Goal: Task Accomplishment & Management: Manage account settings

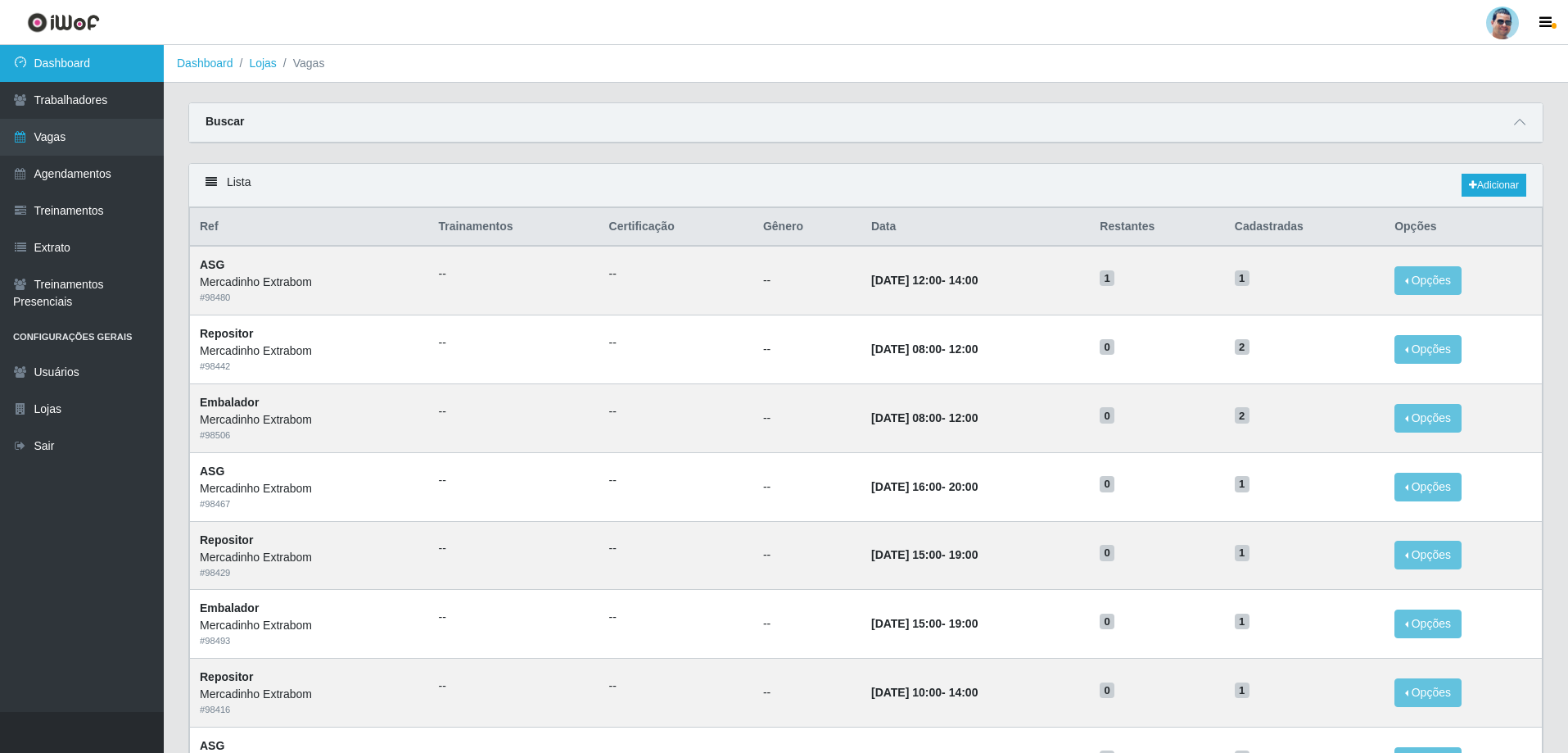
click at [123, 68] on link "Dashboard" at bounding box center [82, 62] width 164 height 37
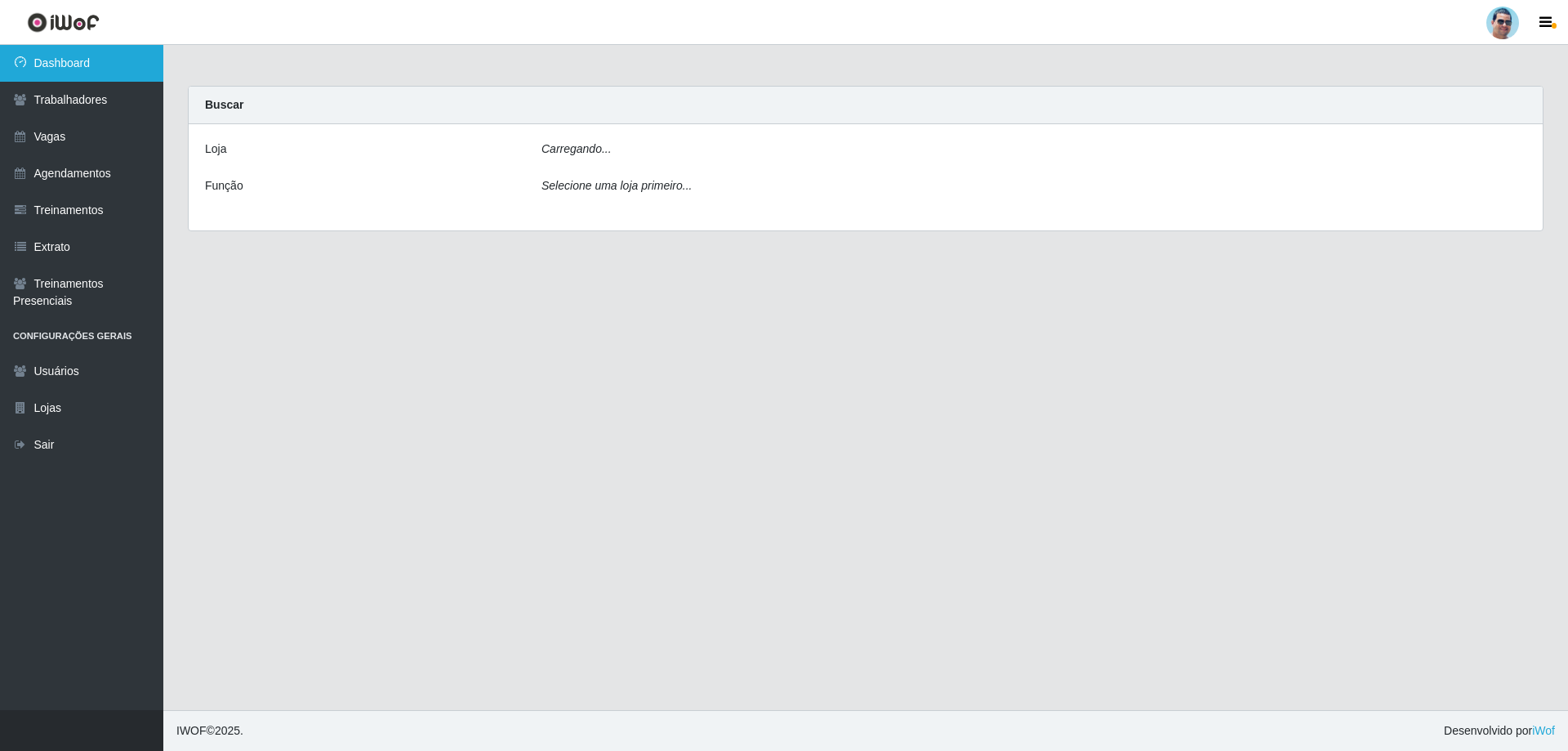
click at [123, 68] on link "Dashboard" at bounding box center [82, 62] width 164 height 36
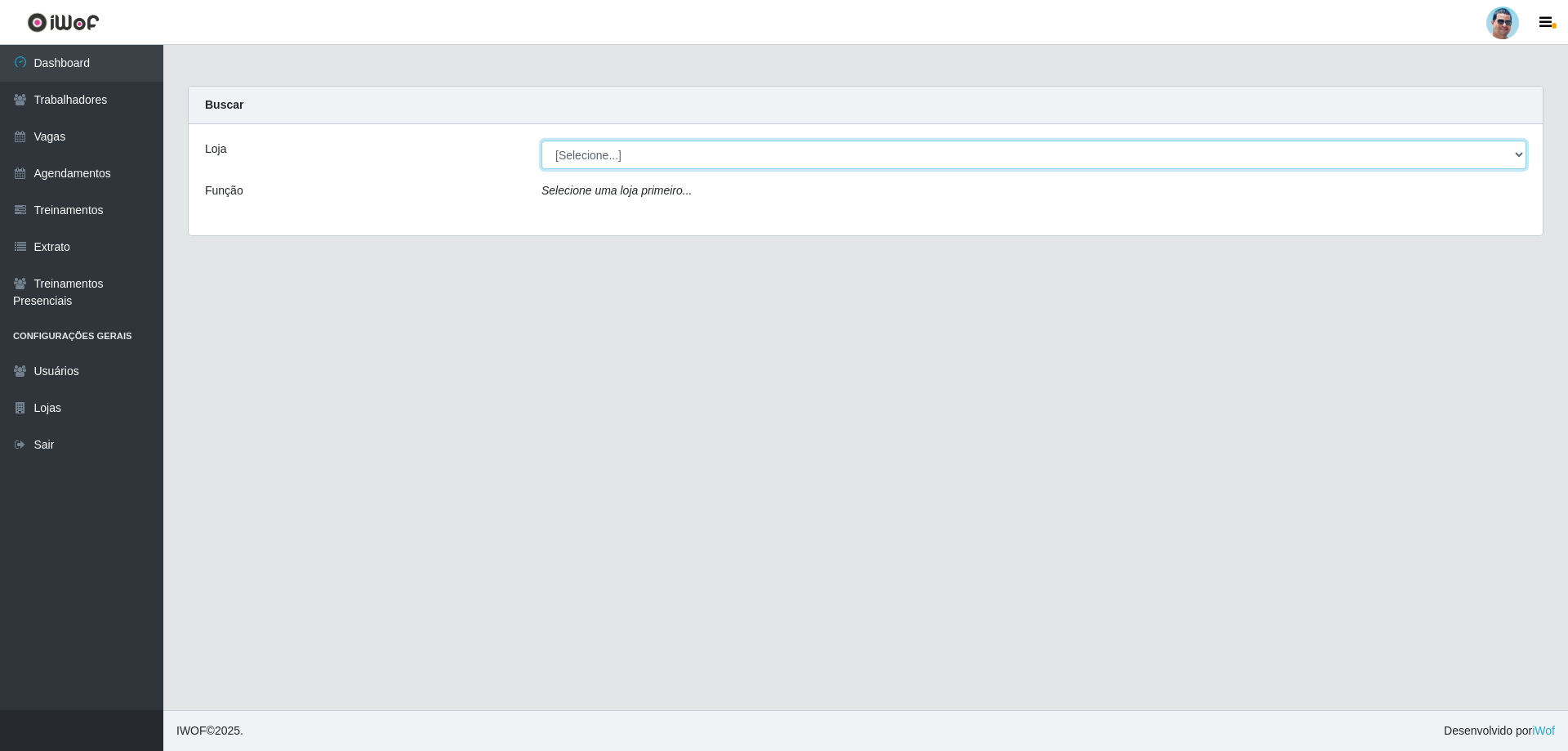
click at [560, 149] on select "[Selecione...] Mercadinho Extrabom" at bounding box center [1034, 155] width 985 height 28
select select "175"
click at [542, 141] on select "[Selecione...] Mercadinho Extrabom" at bounding box center [1034, 155] width 985 height 28
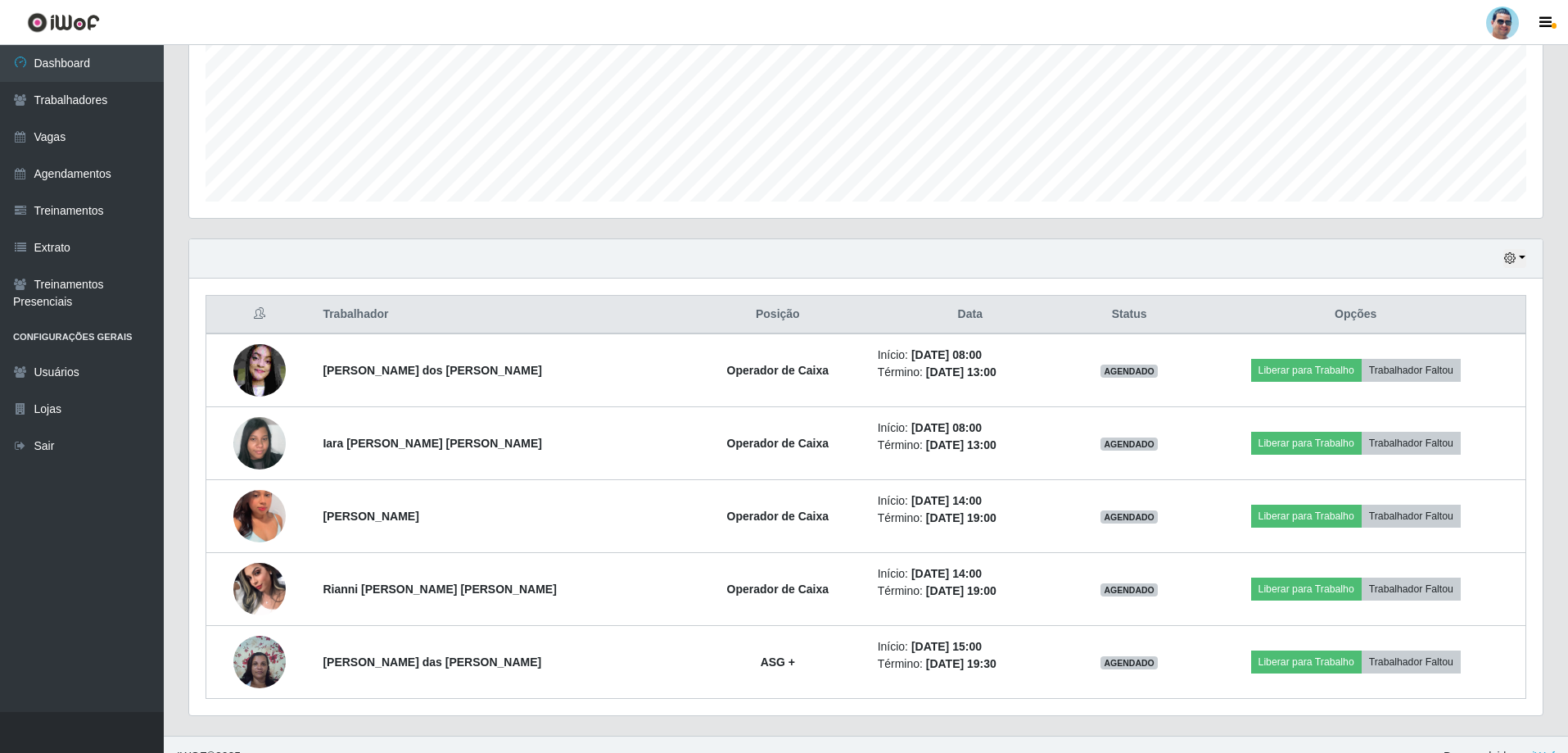
scroll to position [408, 0]
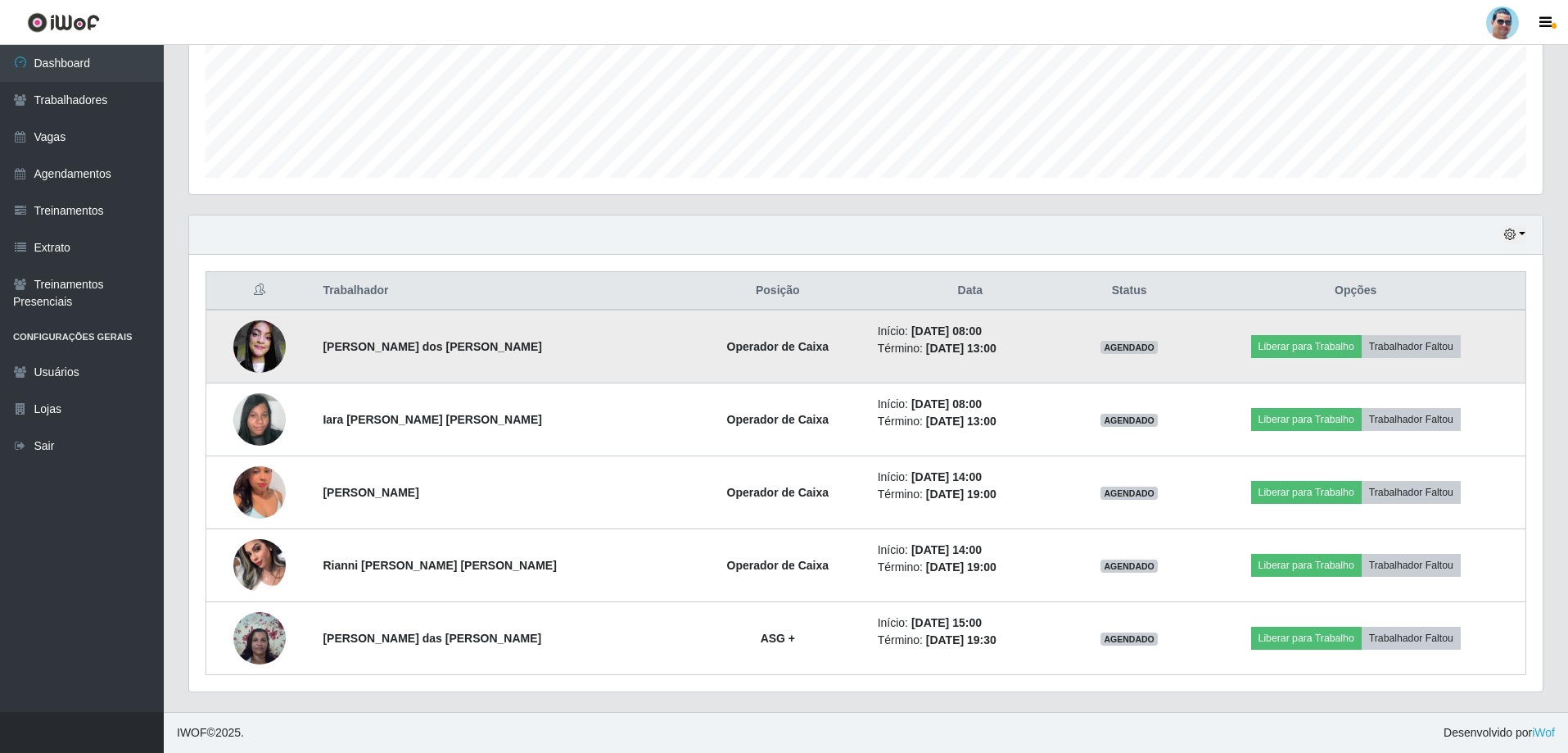
click at [264, 341] on img at bounding box center [260, 346] width 53 height 70
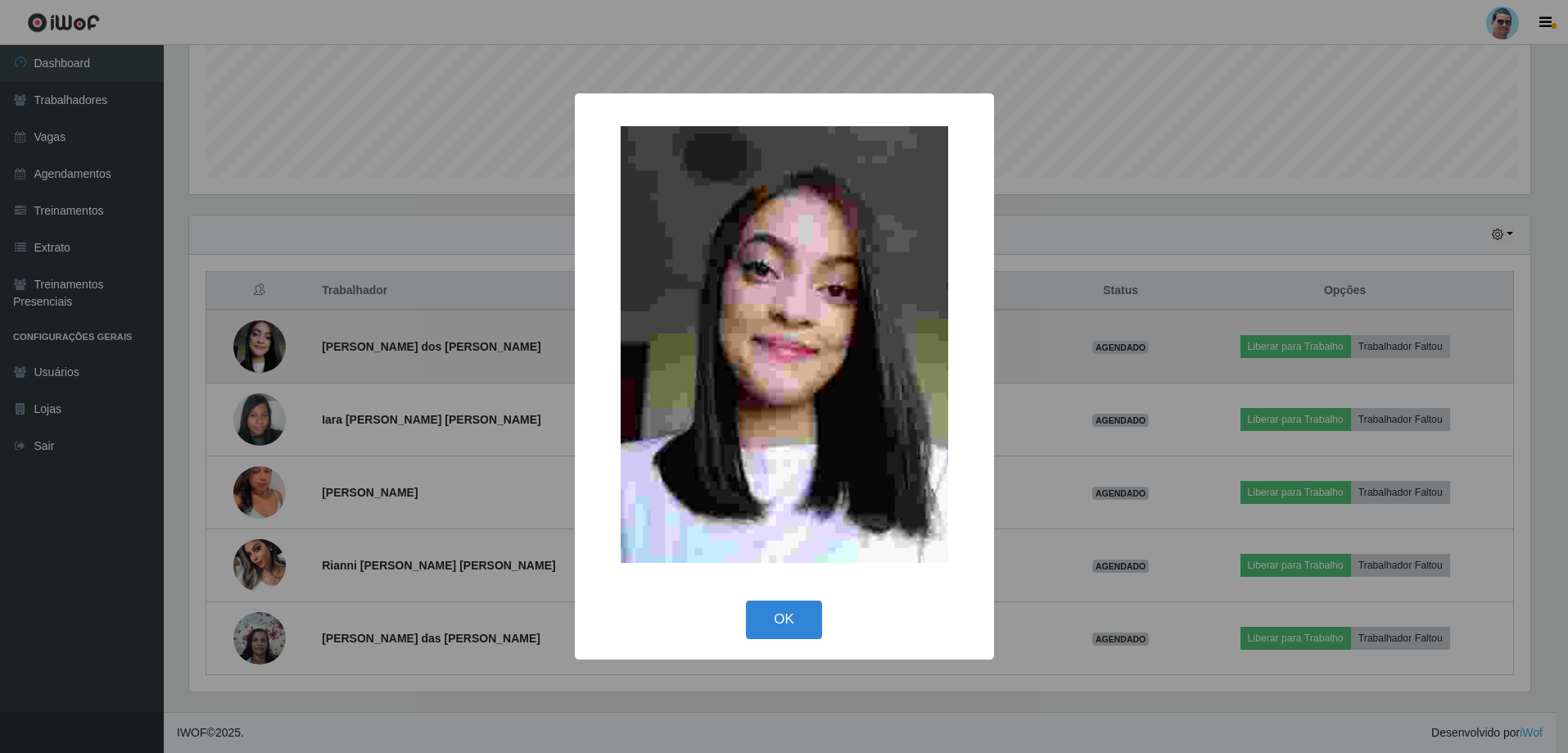
scroll to position [340, 1345]
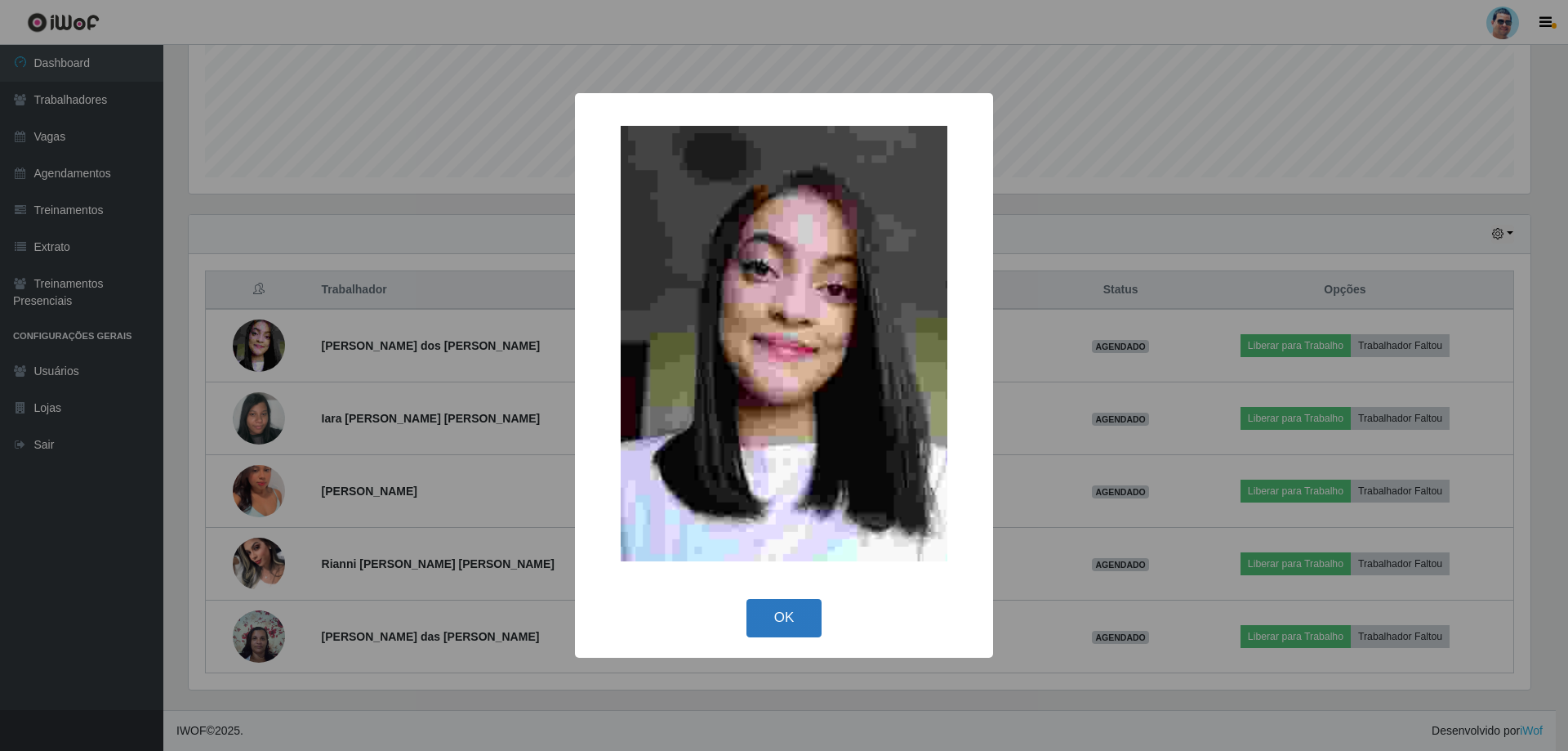
click at [805, 630] on button "OK" at bounding box center [784, 618] width 76 height 38
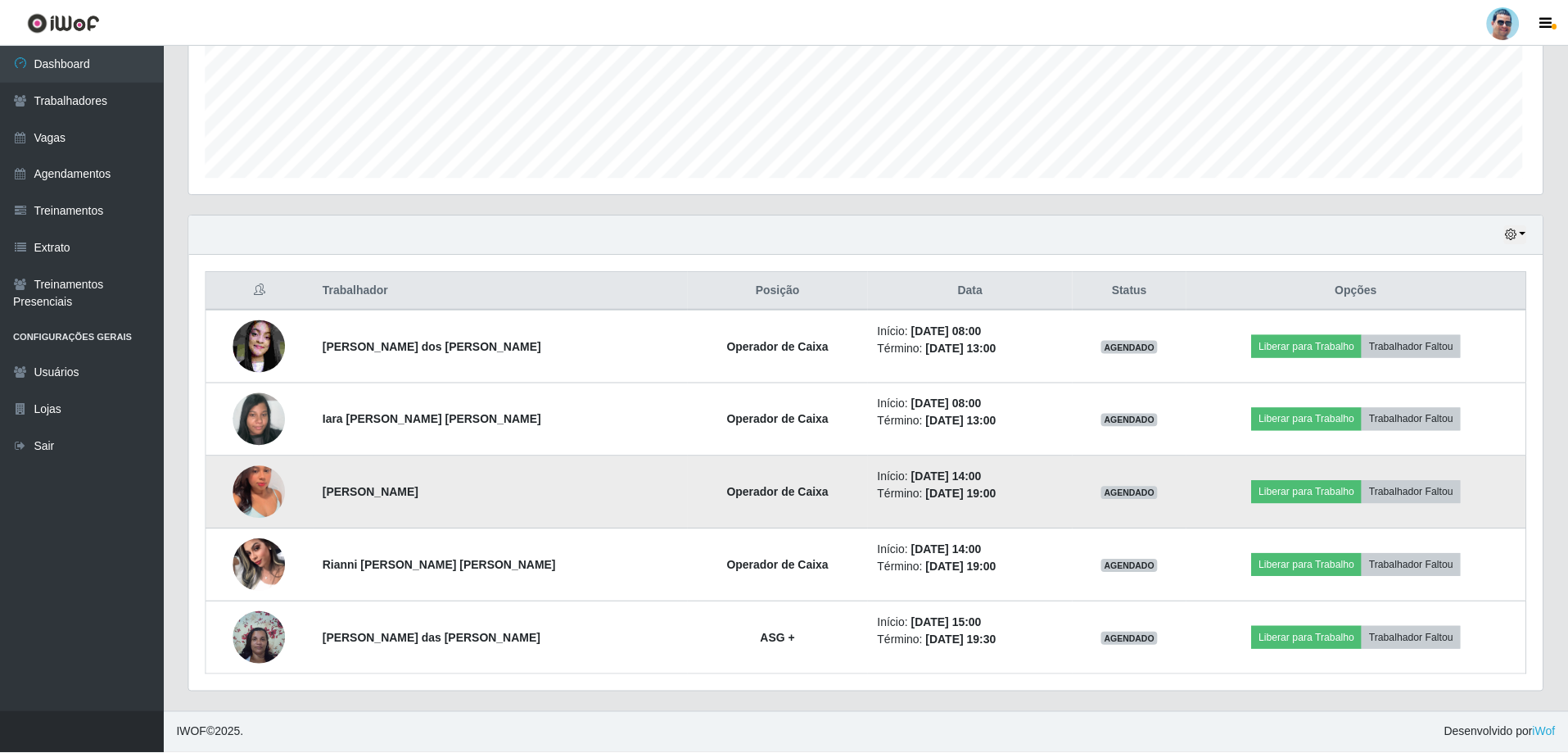
scroll to position [340, 1353]
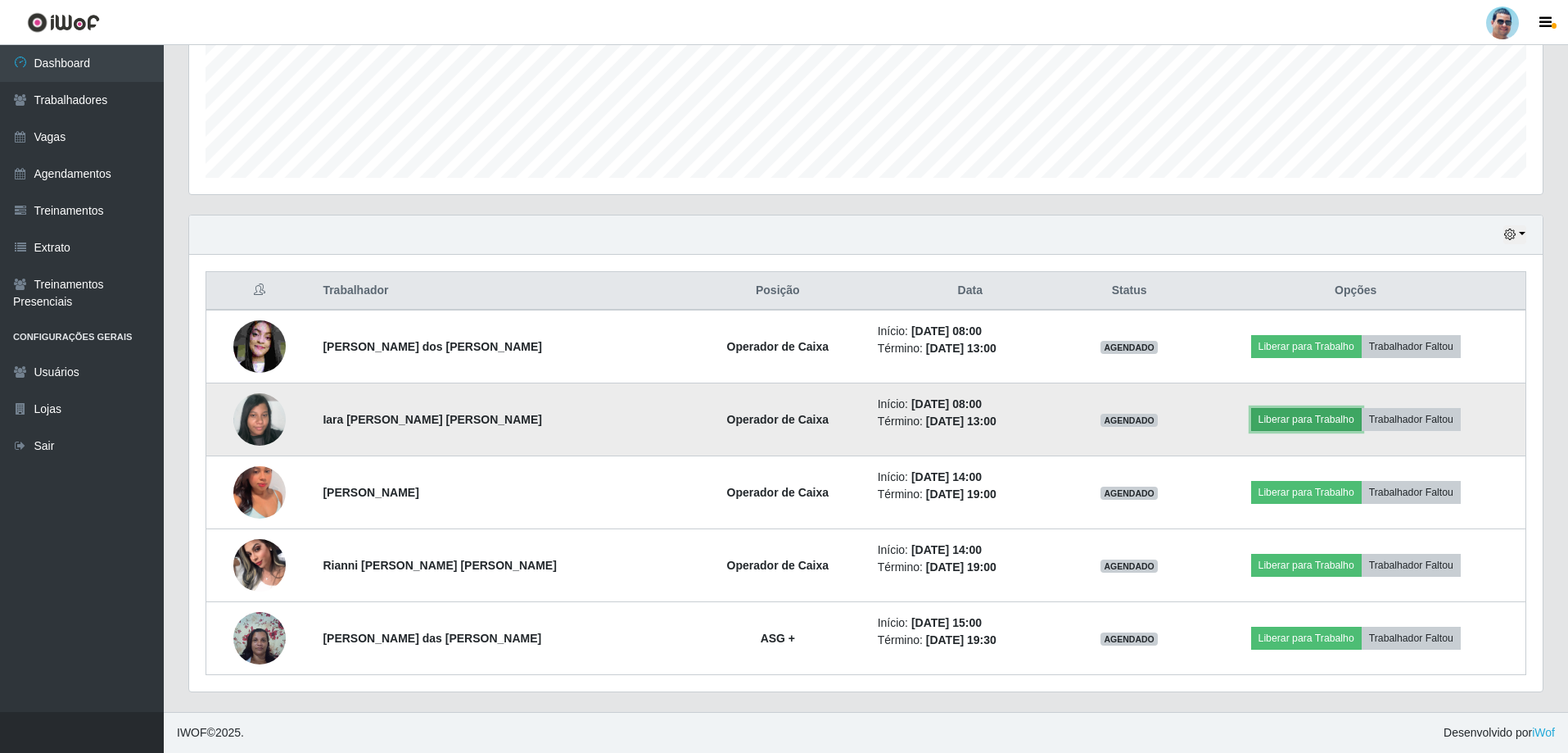
click at [1317, 413] on button "Liberar para Trabalho" at bounding box center [1307, 419] width 111 height 23
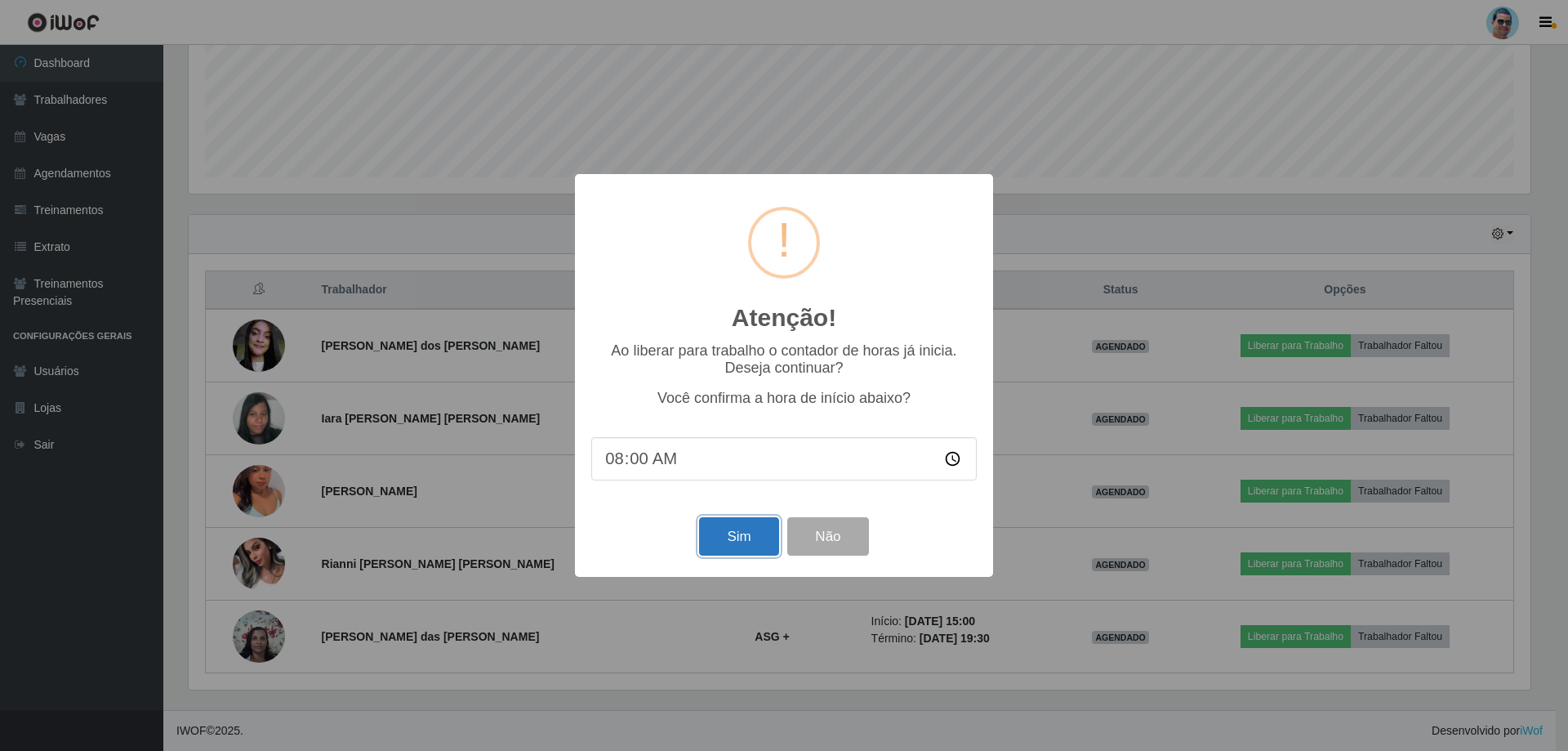
click at [733, 522] on button "Sim" at bounding box center [739, 536] width 79 height 38
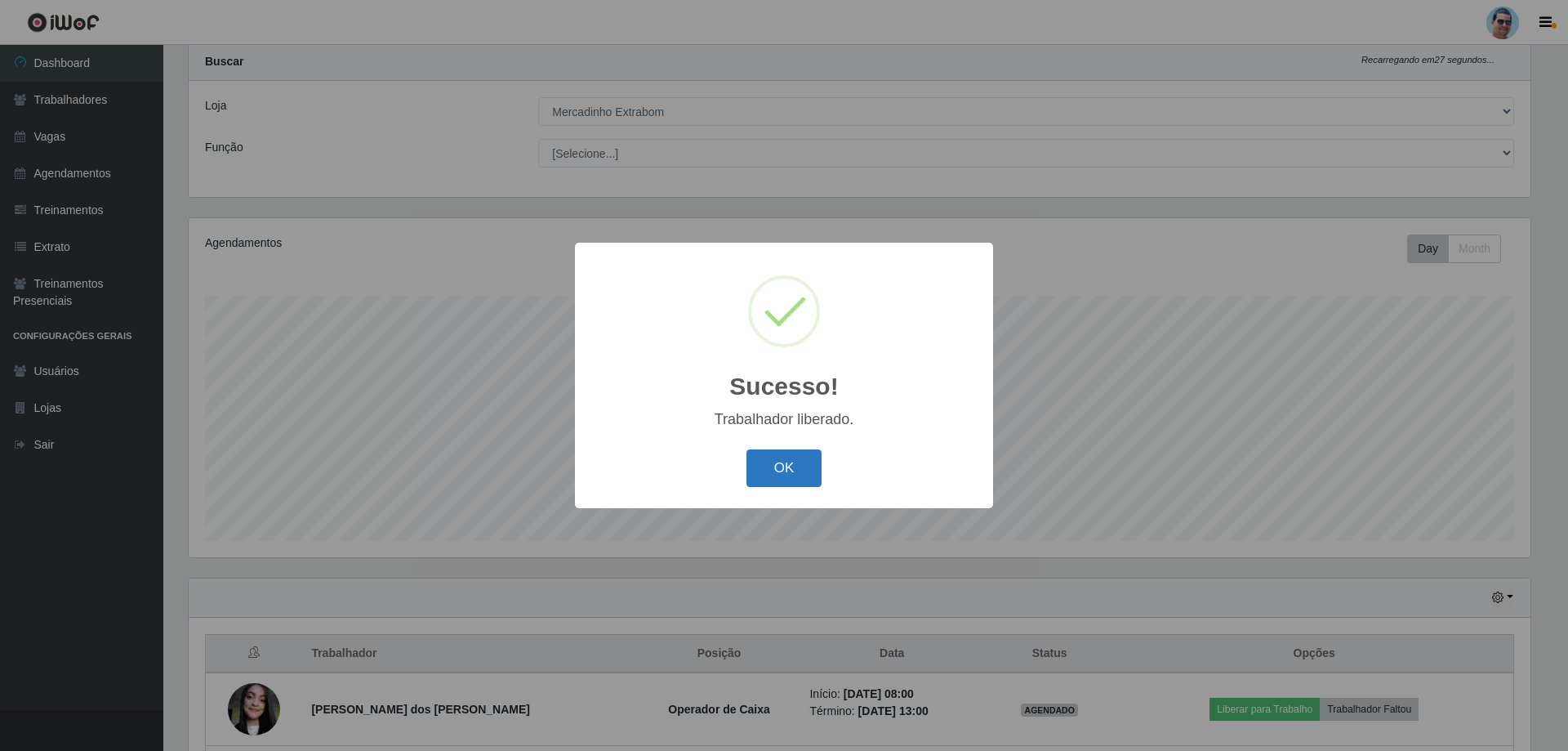
click at [769, 480] on button "OK" at bounding box center [784, 468] width 76 height 38
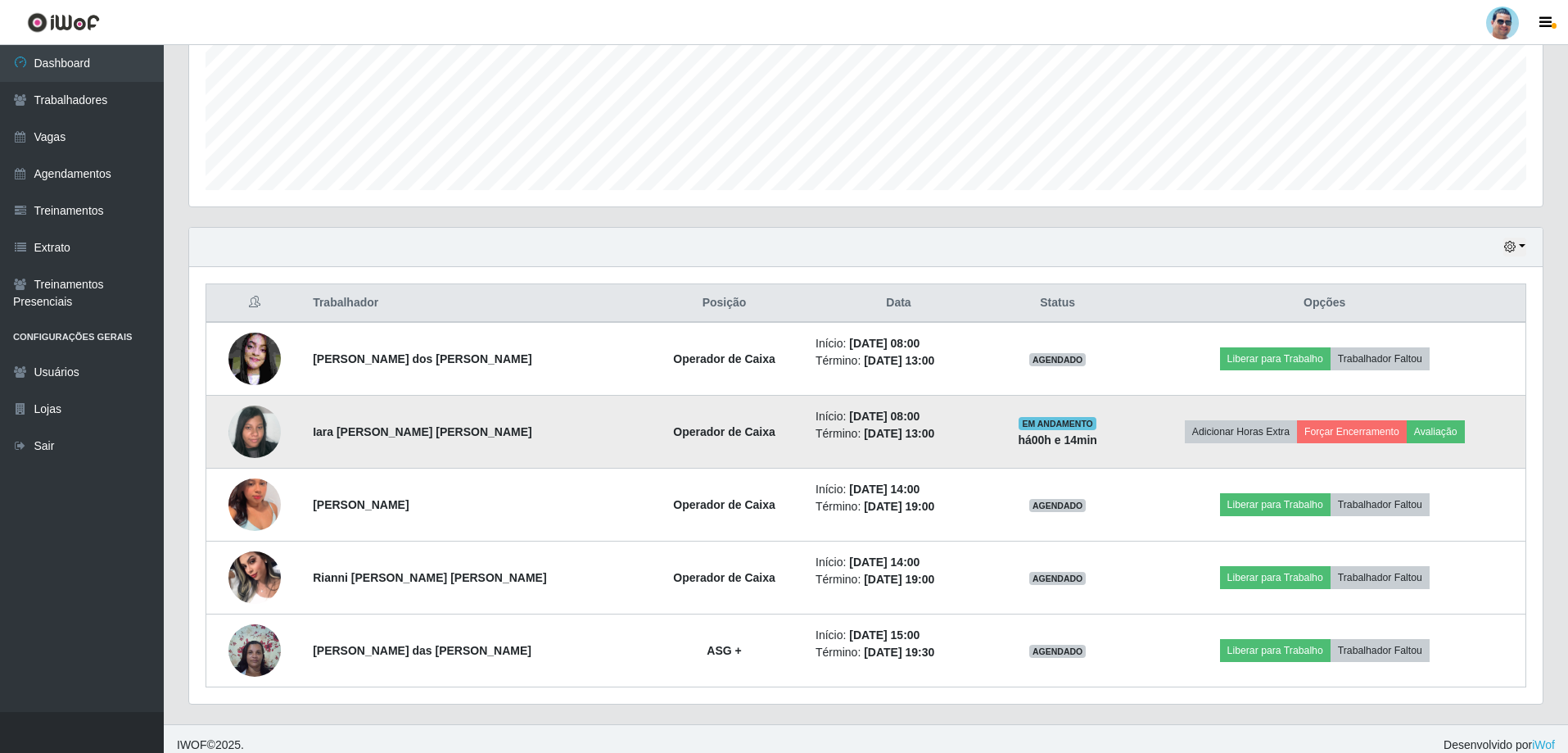
scroll to position [408, 0]
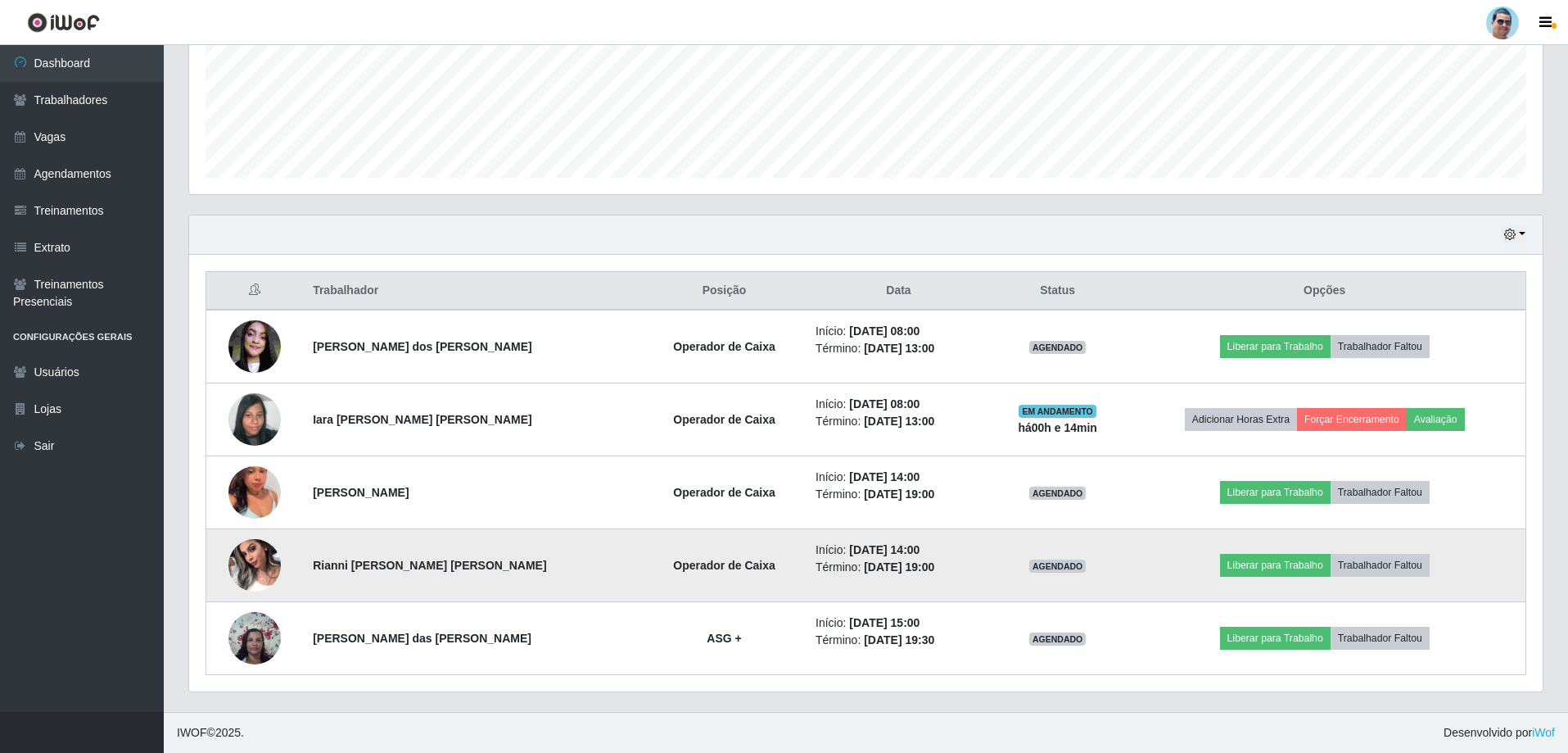
click at [264, 560] on img at bounding box center [254, 565] width 53 height 70
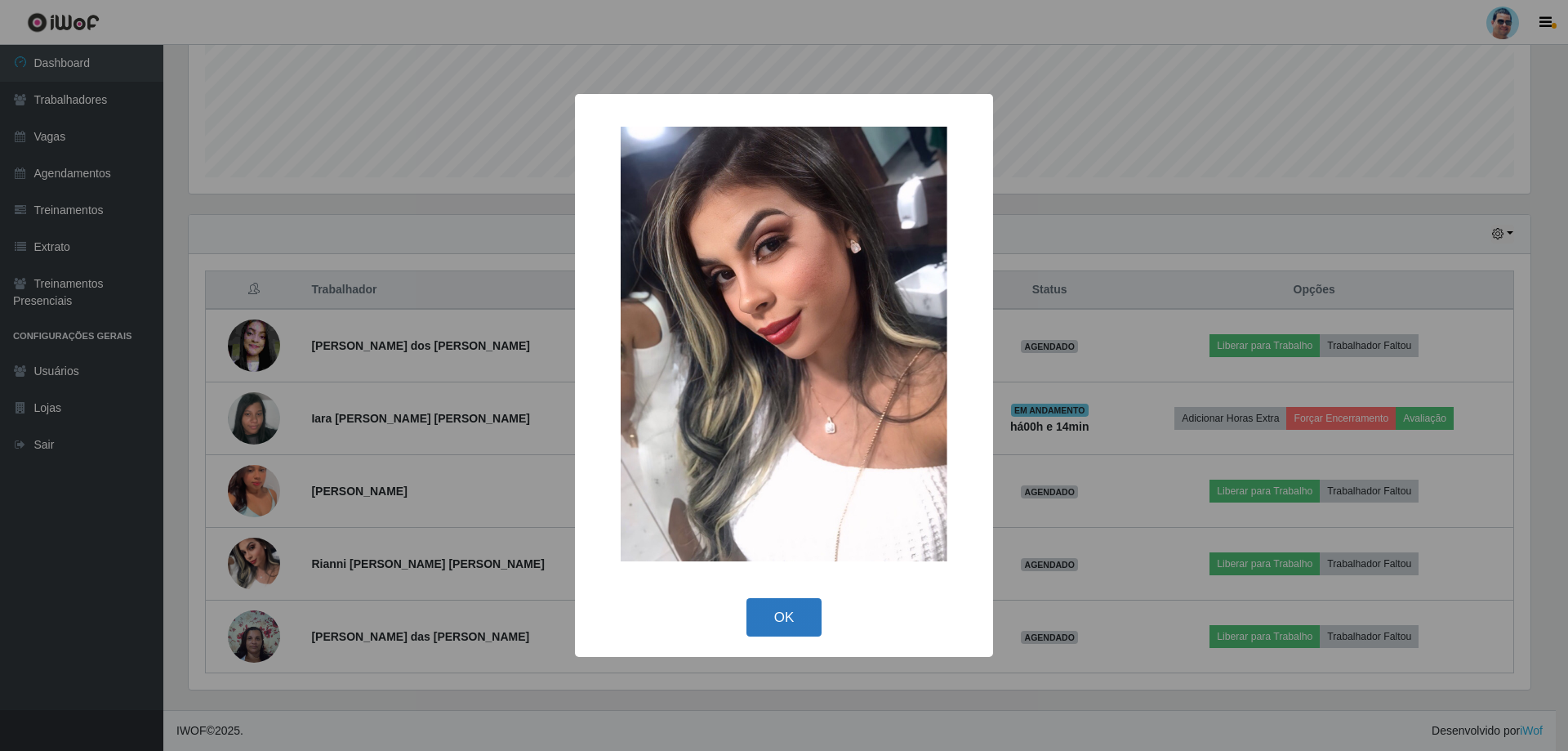
click at [807, 618] on button "OK" at bounding box center [784, 617] width 76 height 38
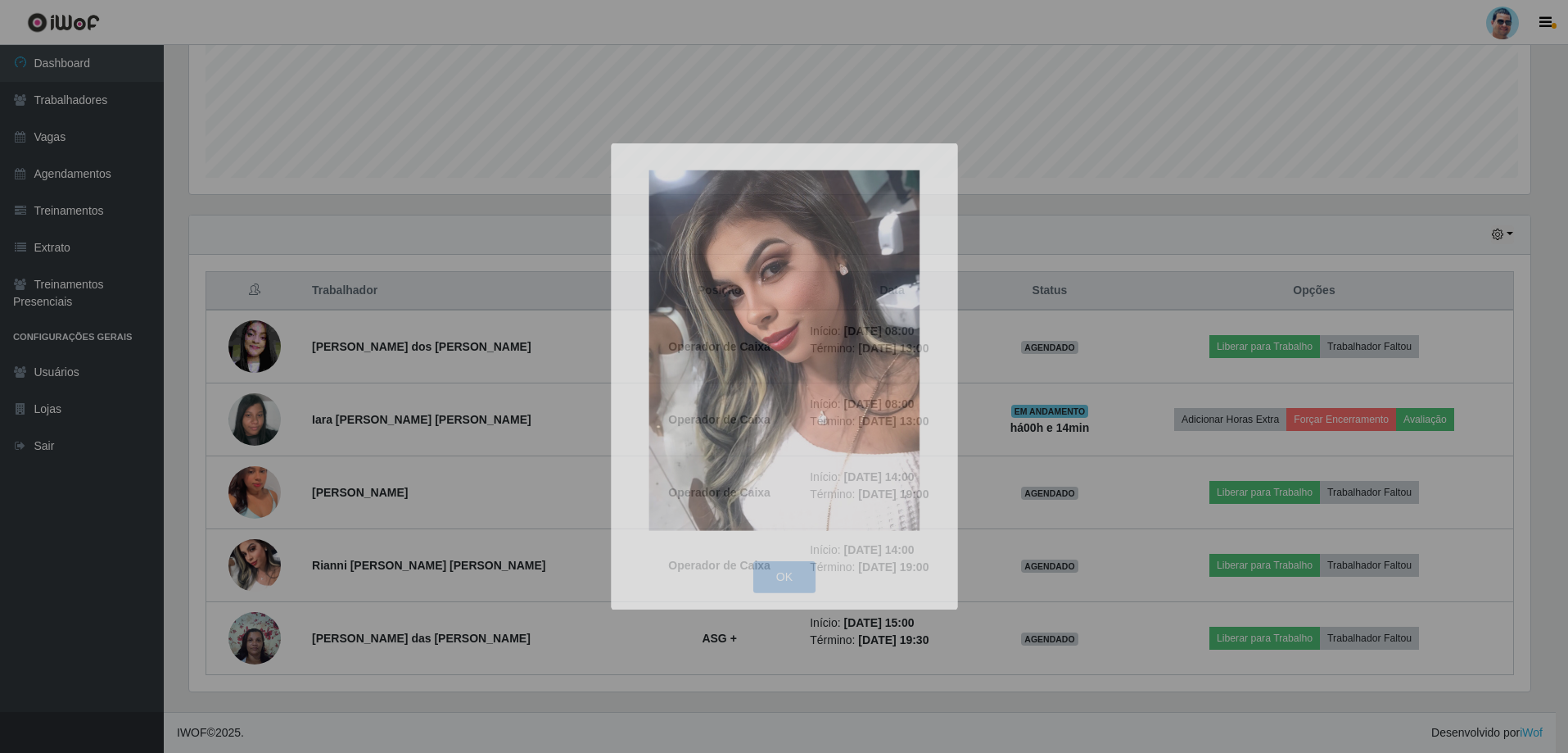
scroll to position [340, 1353]
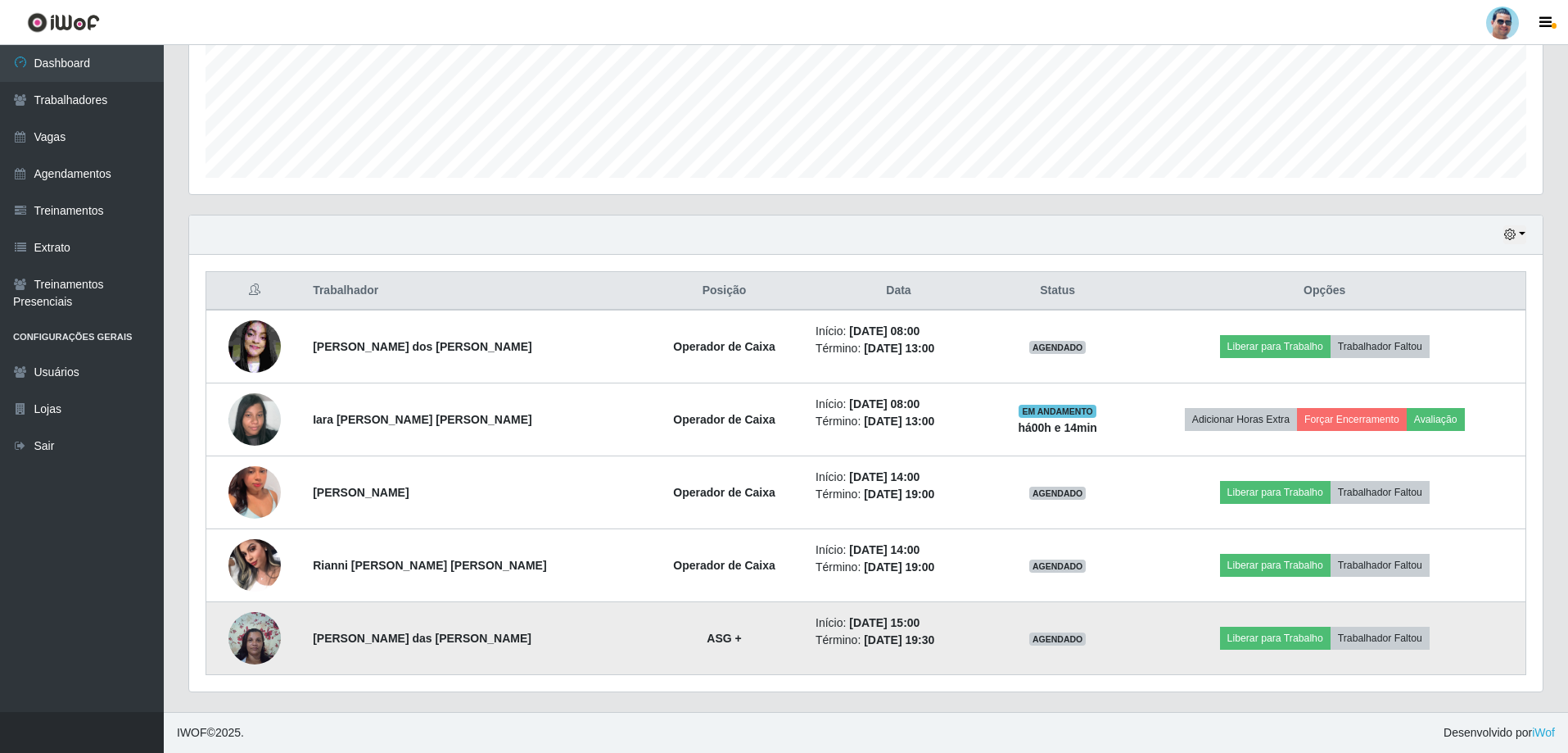
click at [243, 636] on img at bounding box center [254, 638] width 53 height 70
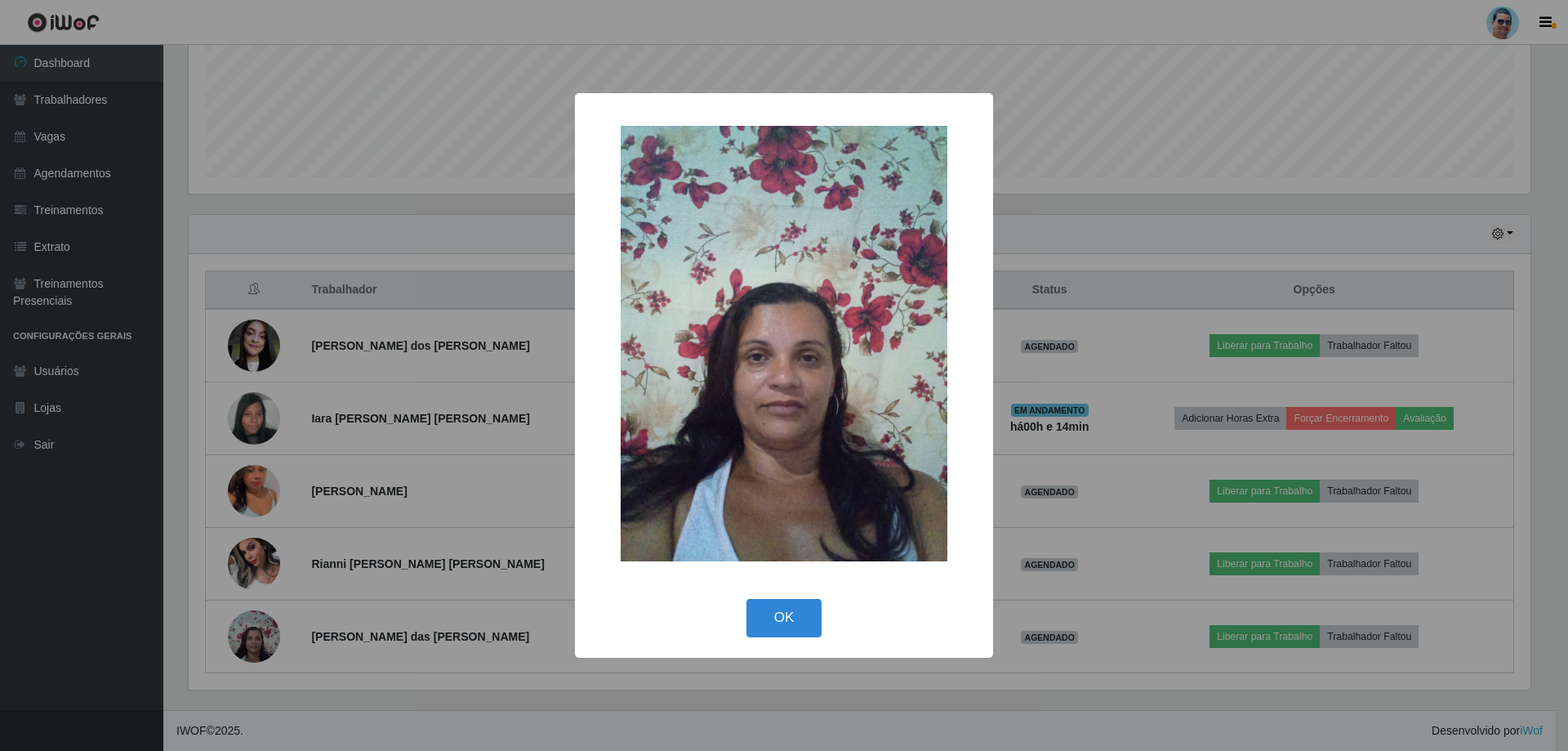
click at [495, 384] on div "× OK Cancel" at bounding box center [784, 376] width 1568 height 751
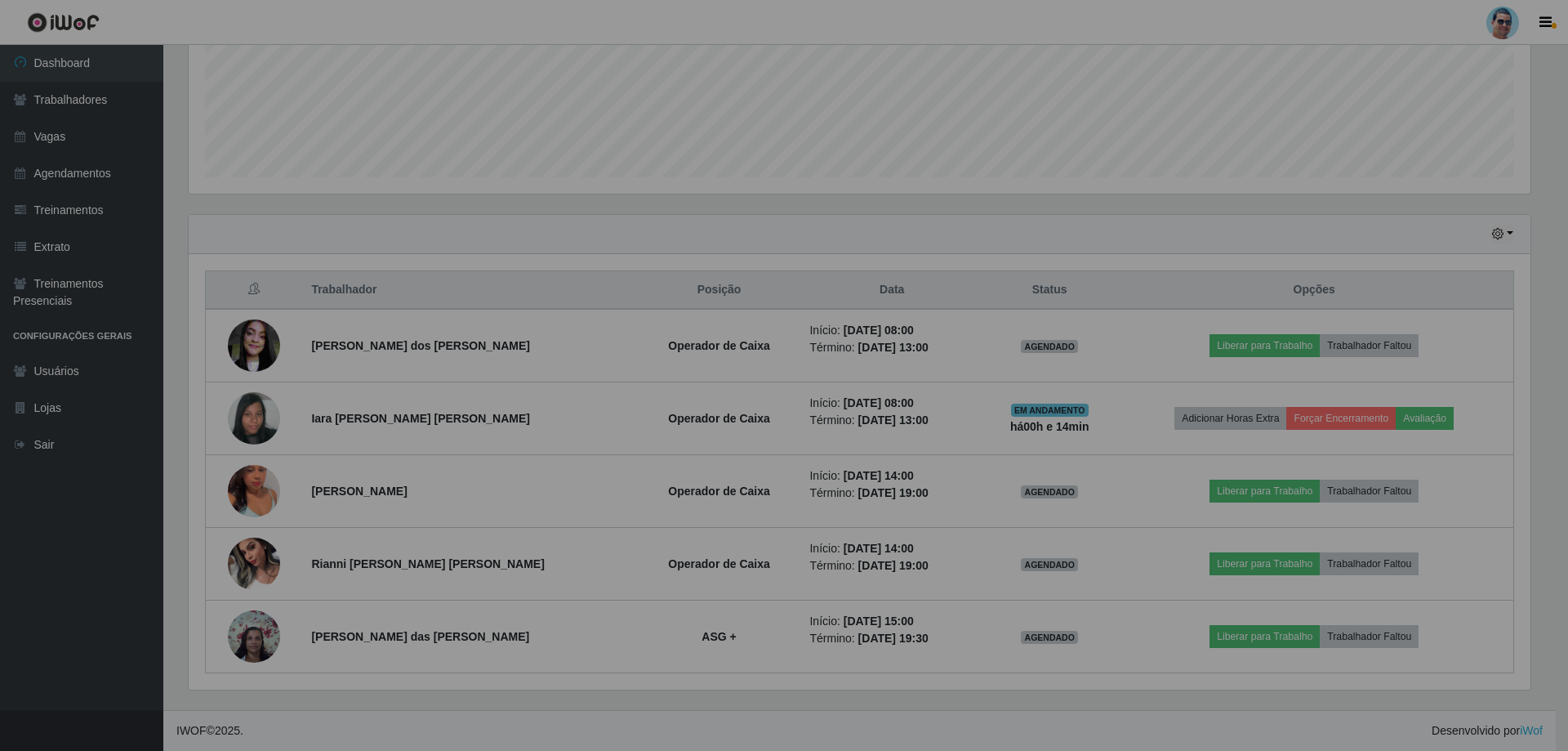
scroll to position [339, 1350]
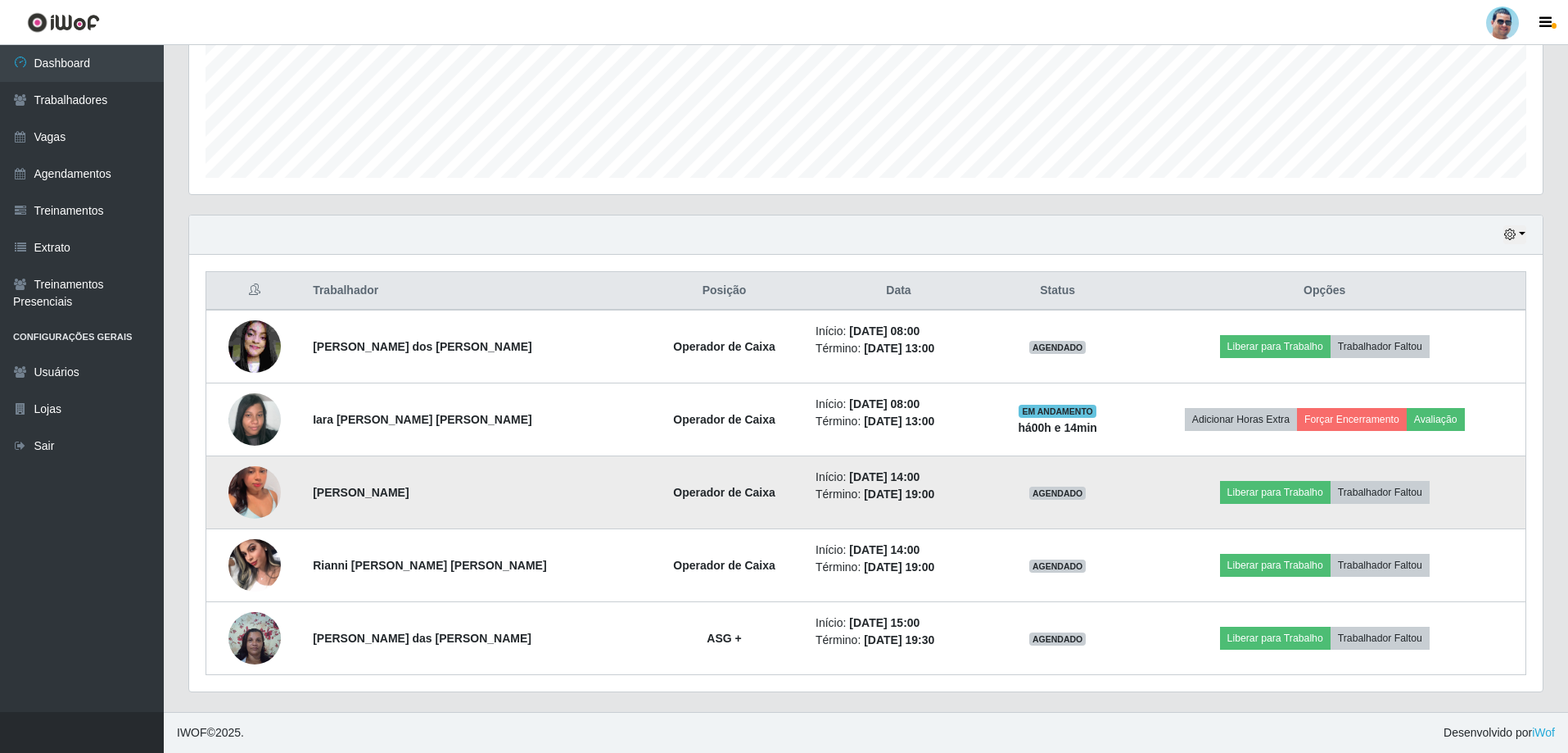
click at [278, 497] on img at bounding box center [254, 492] width 53 height 94
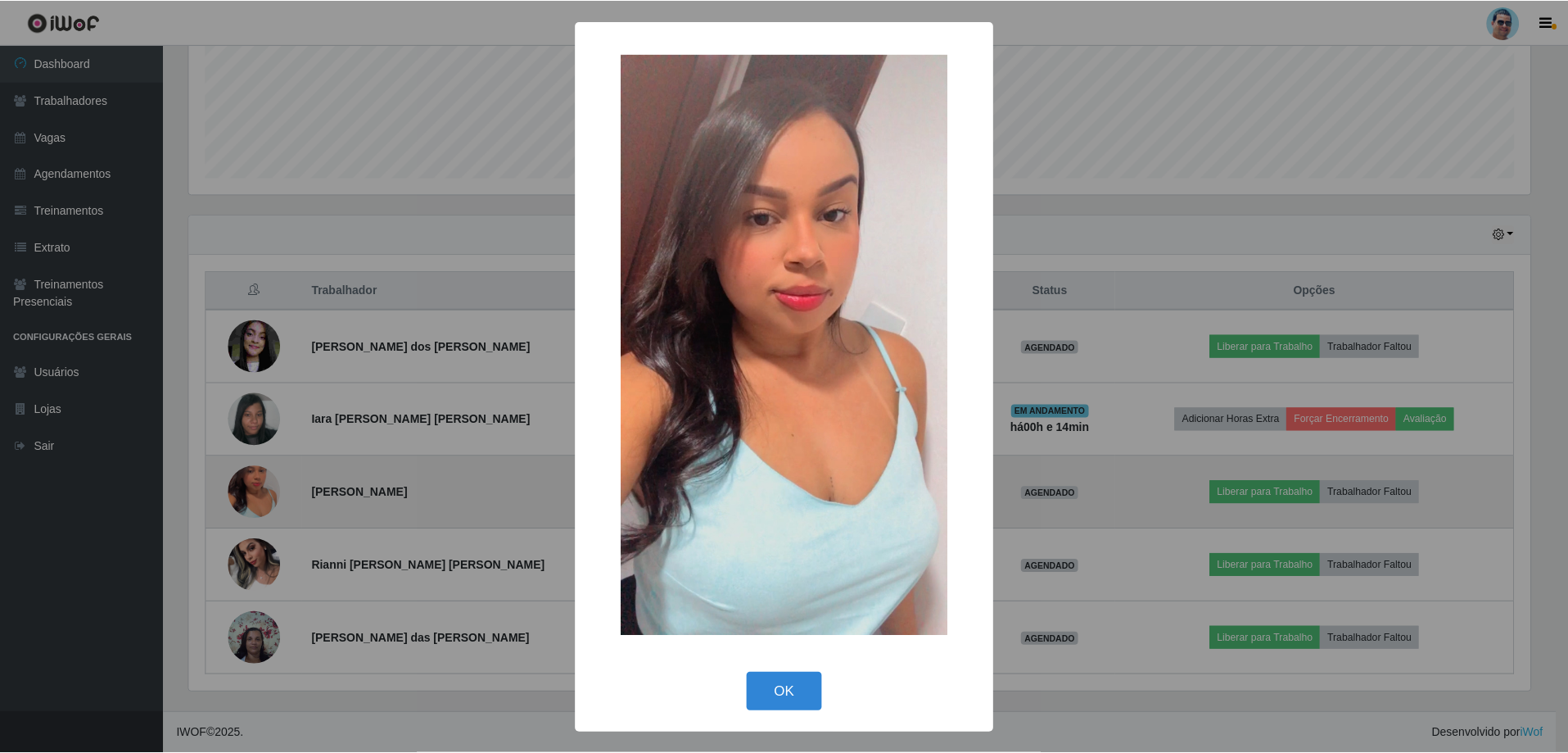
scroll to position [340, 1345]
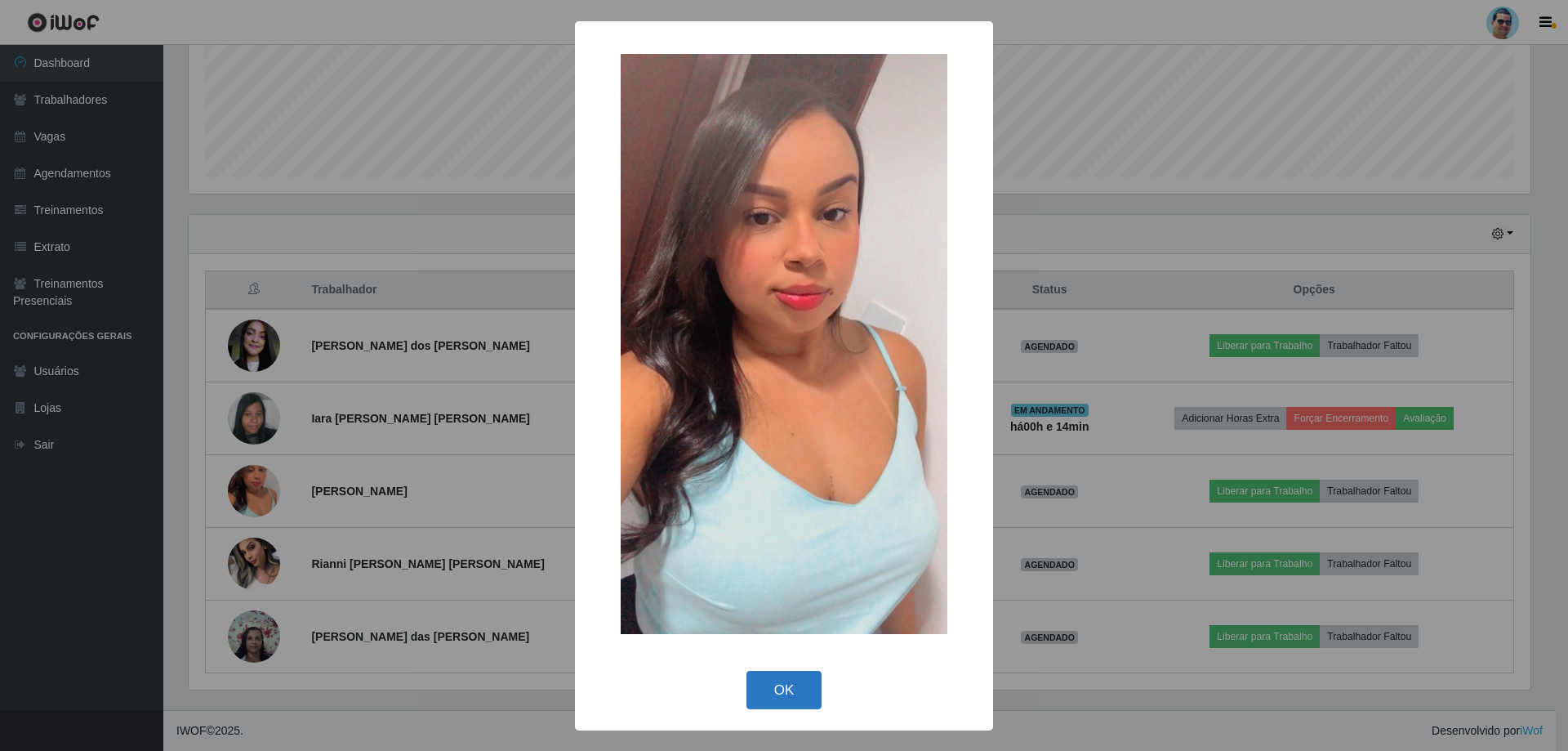
click at [790, 684] on button "OK" at bounding box center [784, 690] width 76 height 38
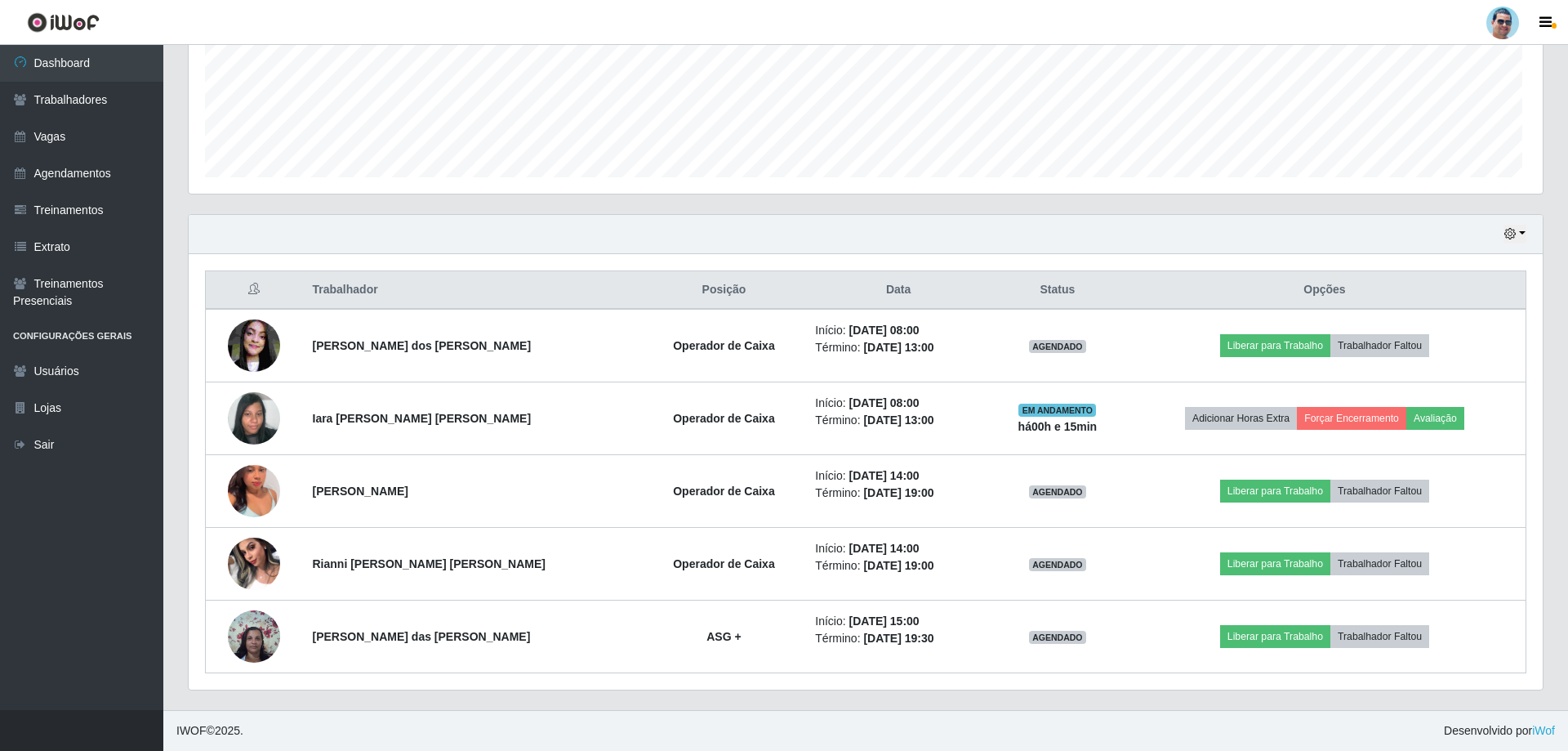
scroll to position [339, 1350]
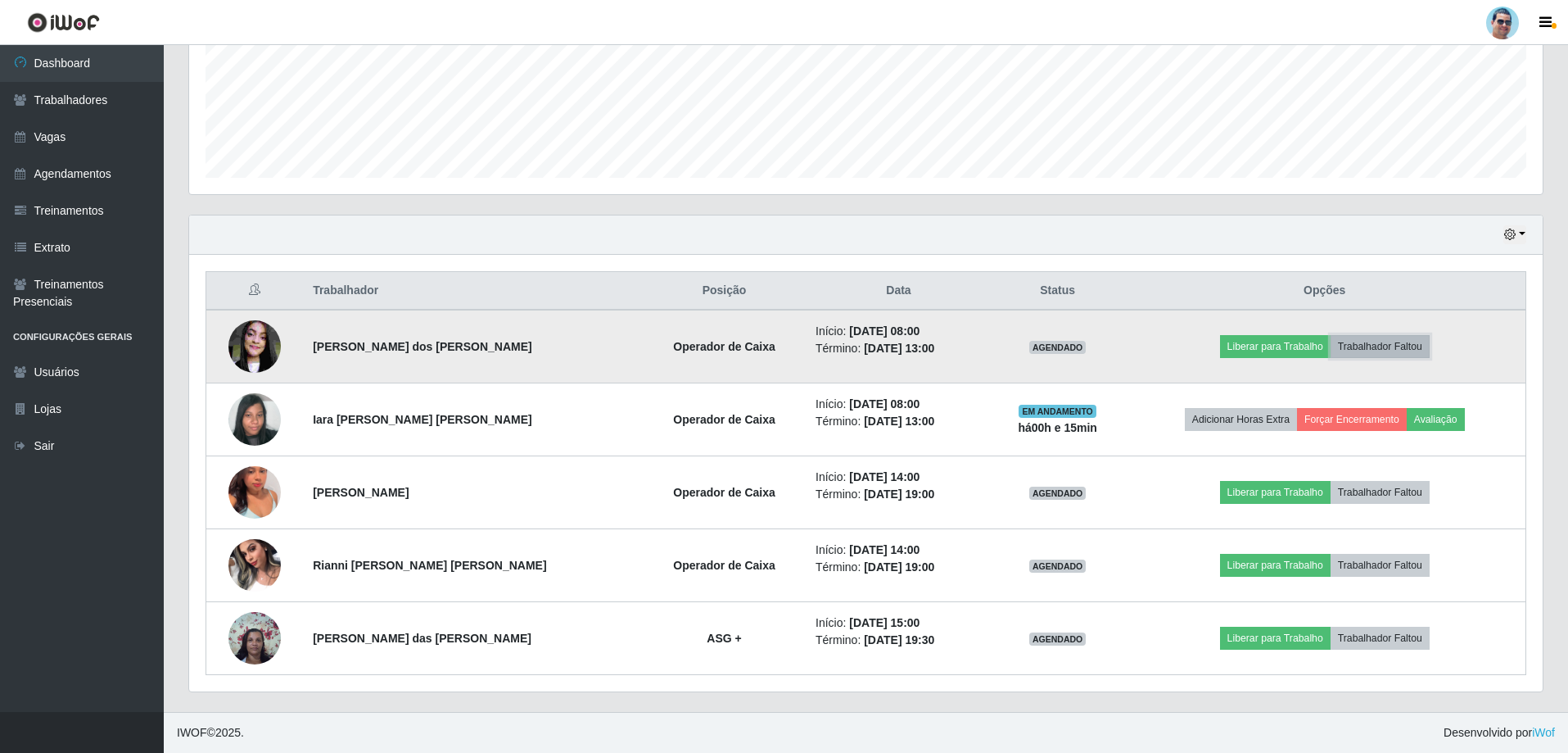
click at [1398, 340] on button "Trabalhador Faltou" at bounding box center [1380, 346] width 99 height 23
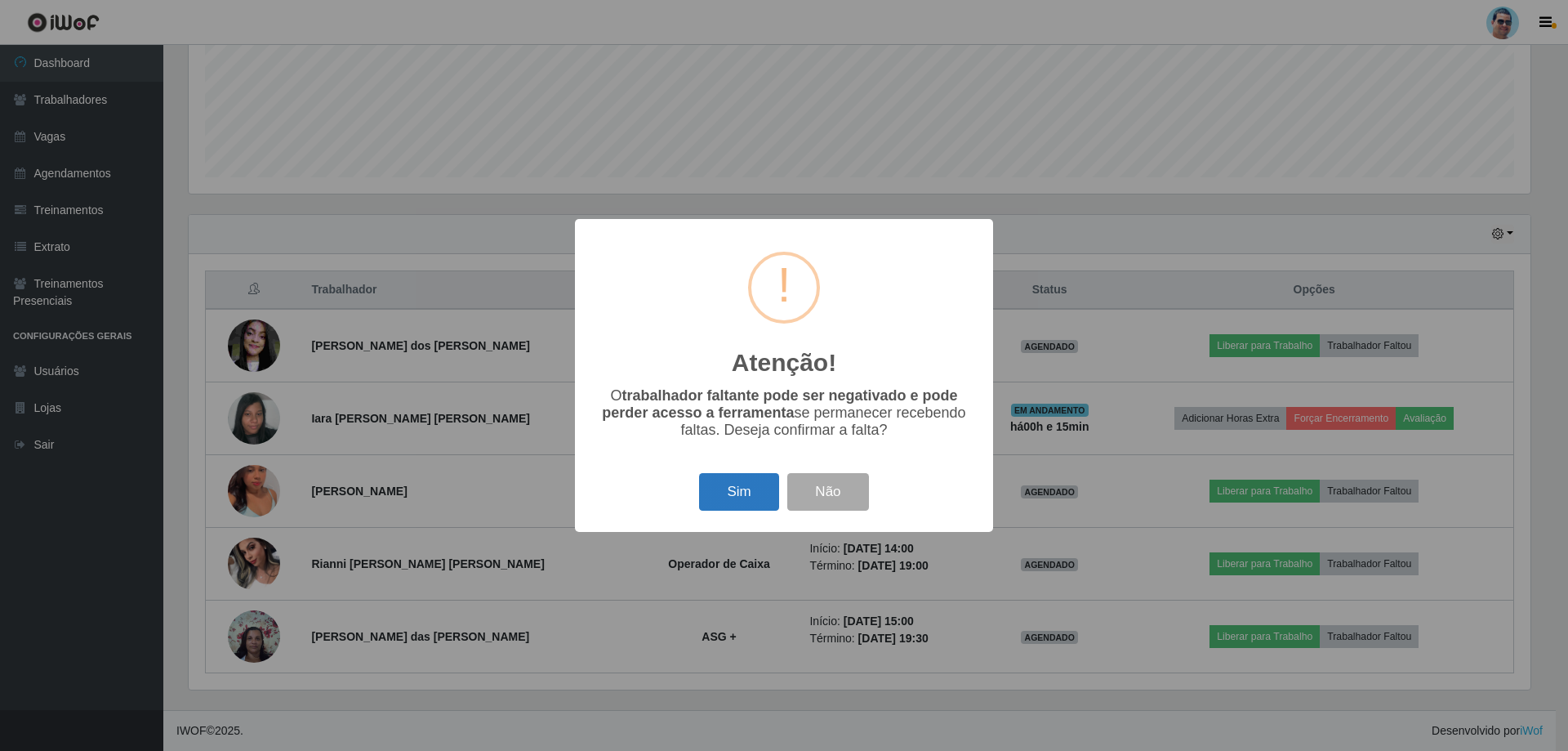
click at [737, 484] on button "Sim" at bounding box center [739, 491] width 79 height 38
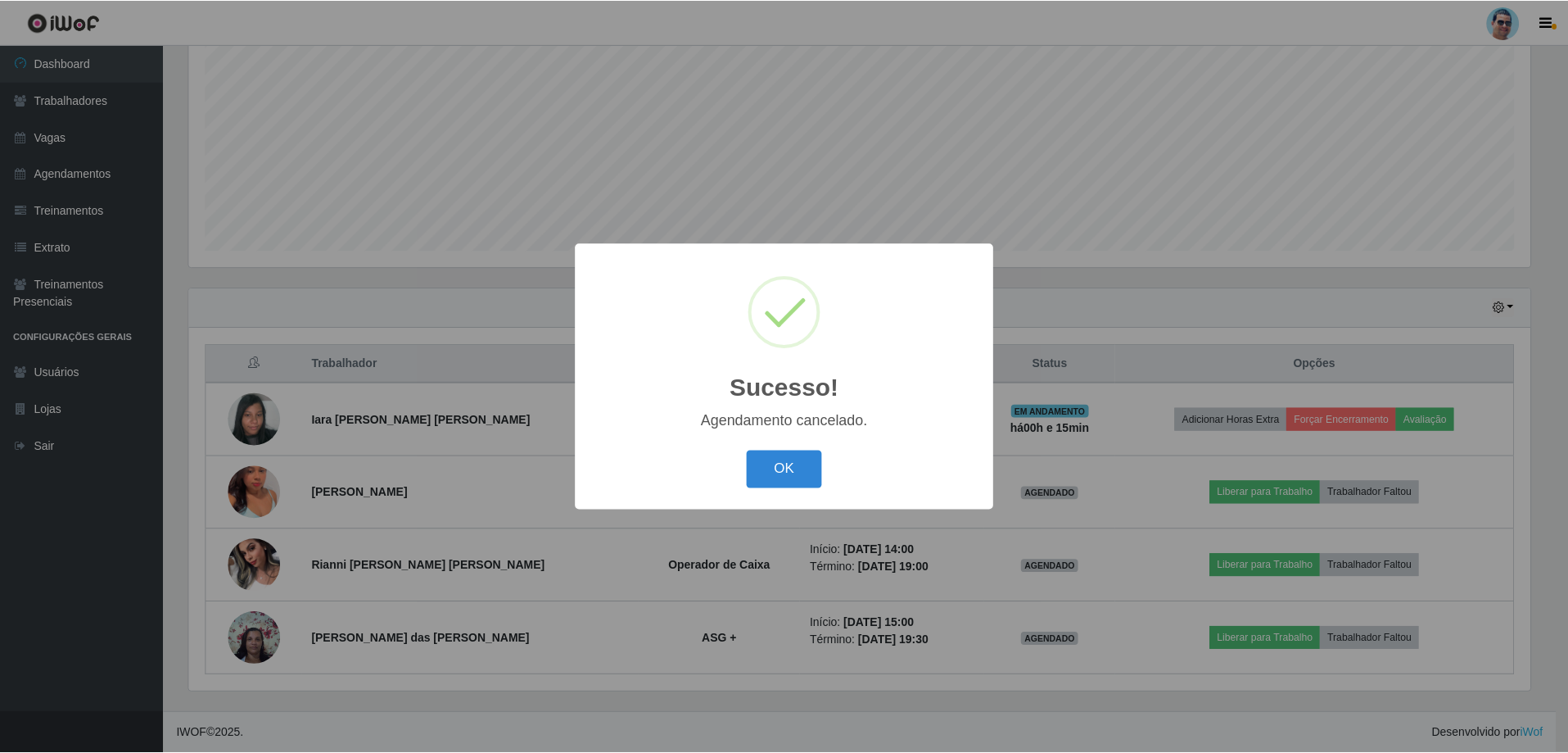
scroll to position [335, 0]
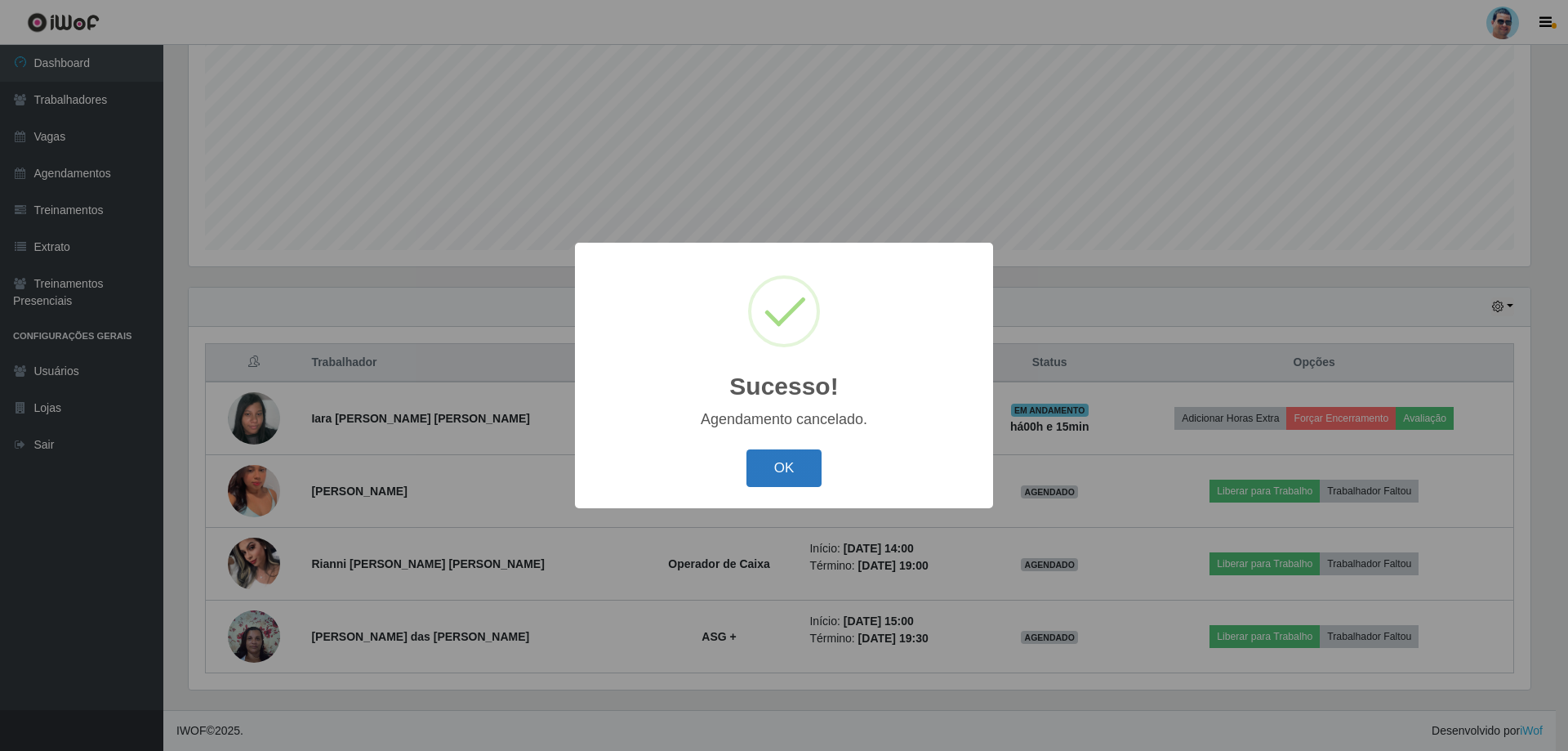
click at [764, 456] on button "OK" at bounding box center [784, 468] width 76 height 38
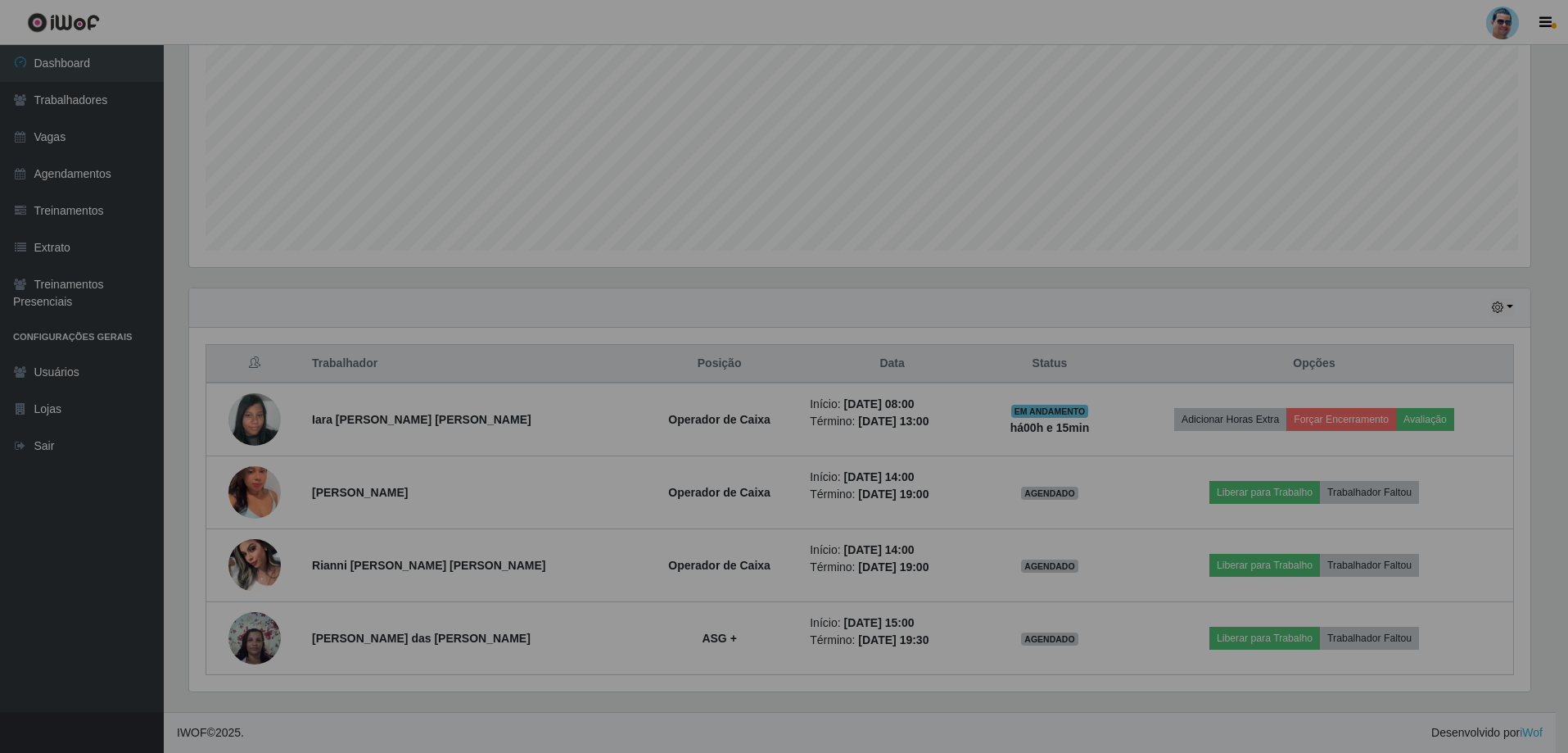
scroll to position [340, 1353]
